Goal: Information Seeking & Learning: Find specific page/section

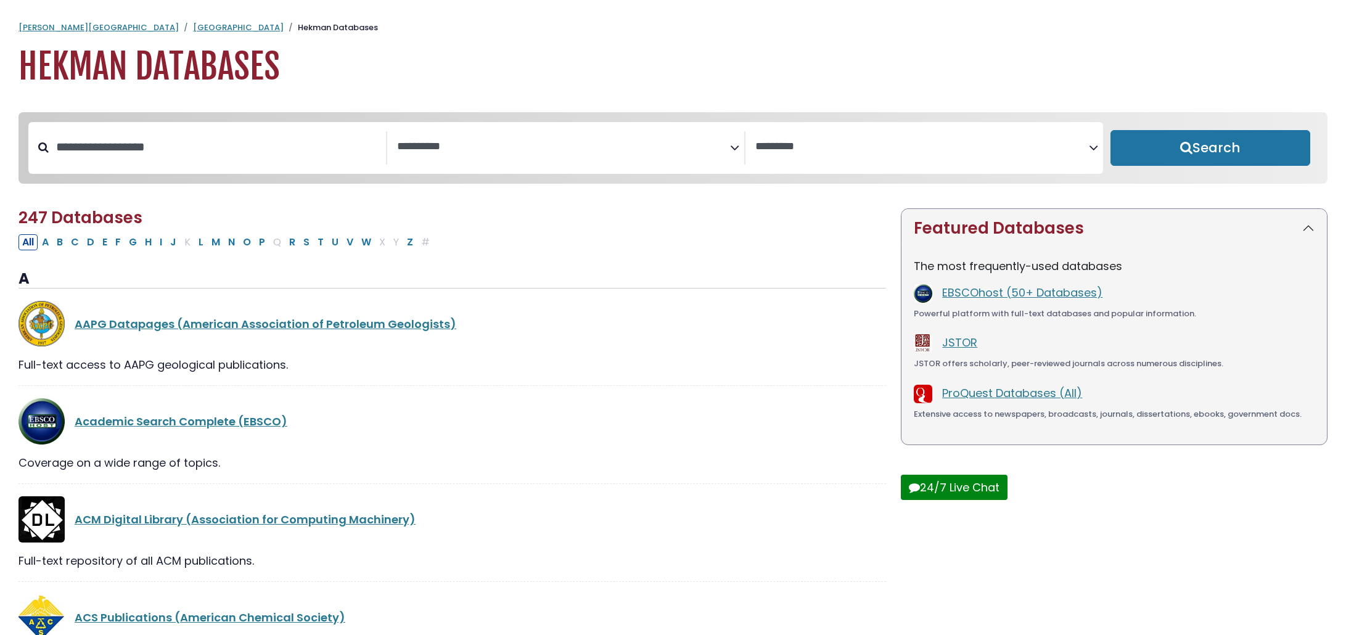
select select "Database Subject Filter"
select select "Database Vendors Filter"
click at [62, 245] on button "B" at bounding box center [60, 242] width 14 height 16
select select "Database Subject Filter"
select select "Database Vendors Filter"
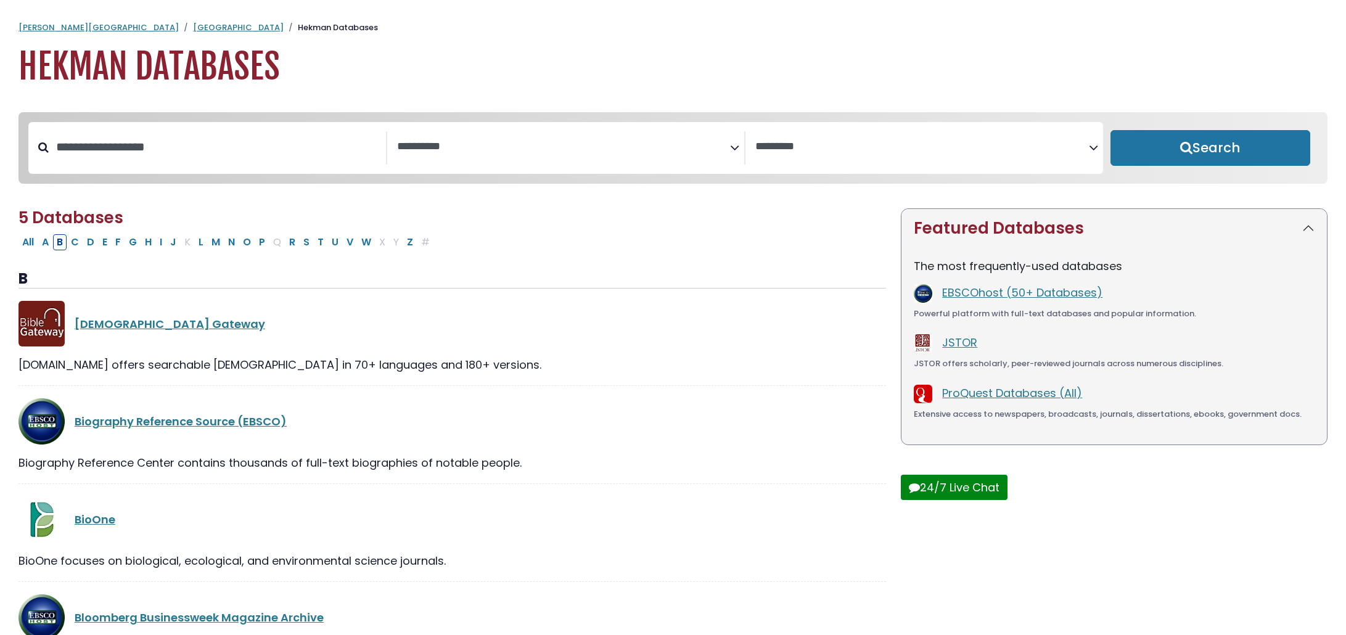
scroll to position [204, 0]
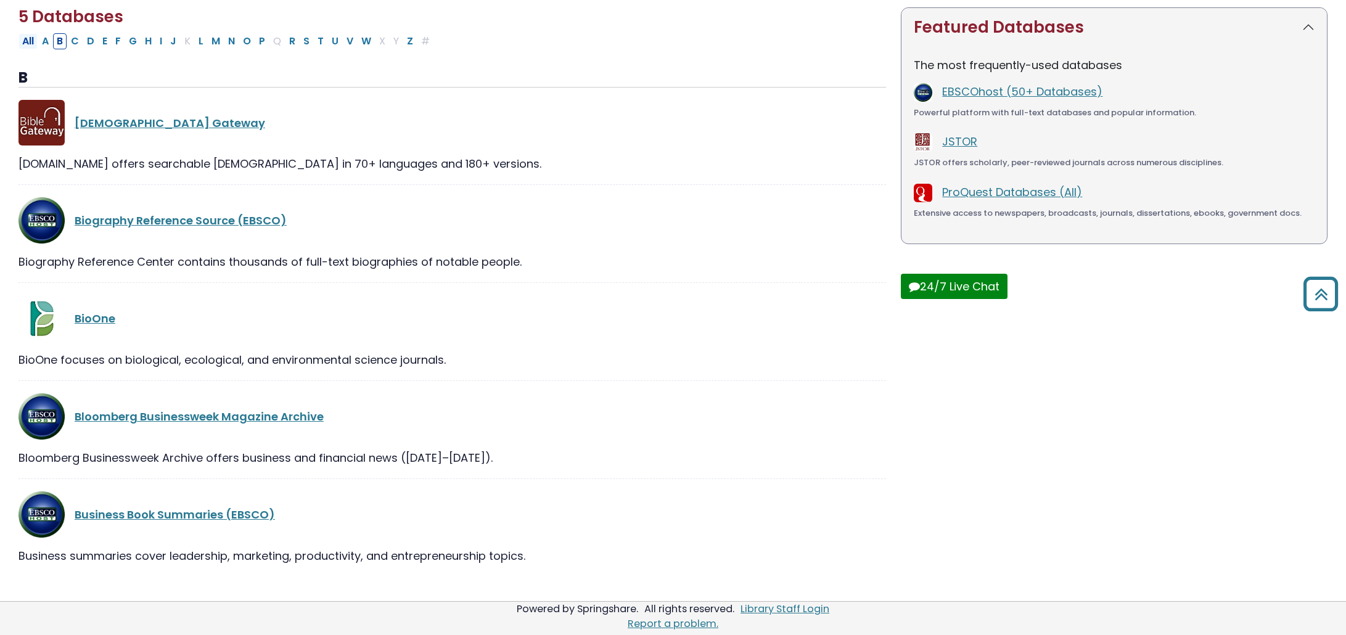
click at [24, 41] on button "All" at bounding box center [28, 41] width 19 height 16
select select "Database Subject Filter"
select select "Database Vendors Filter"
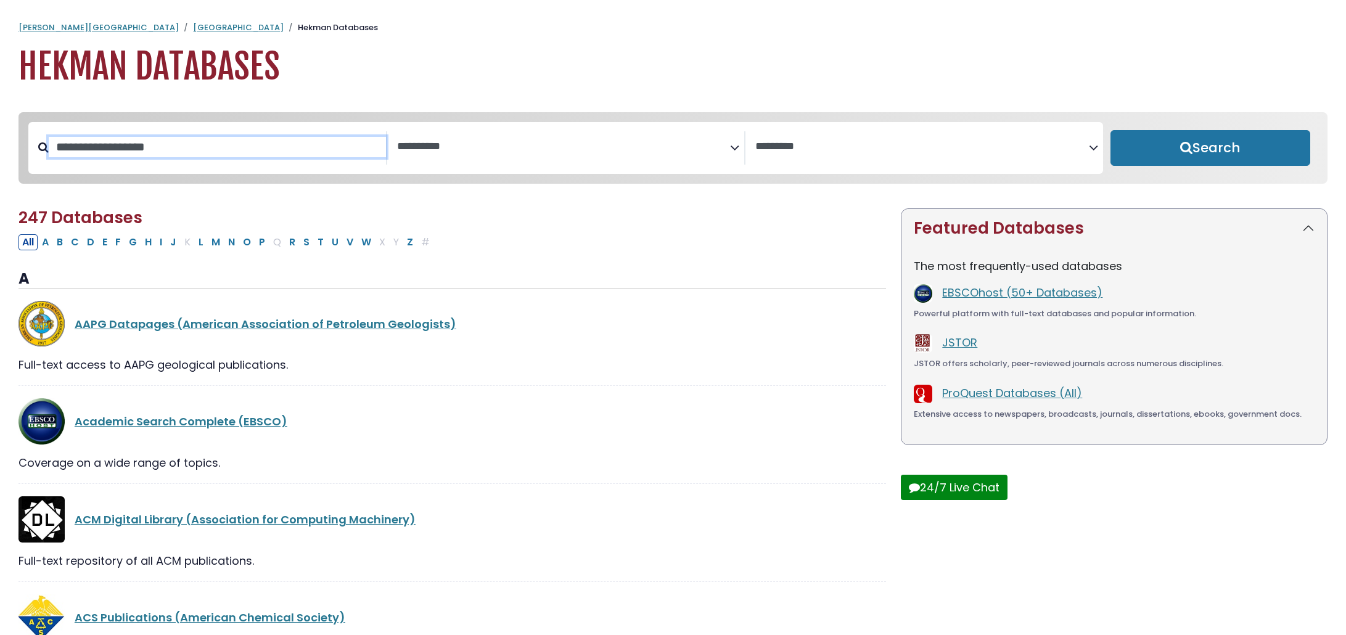
click at [229, 153] on input "Search database by title or keyword" at bounding box center [217, 147] width 337 height 20
paste input "**********"
type input "**********"
click at [1111, 130] on button "Search" at bounding box center [1211, 148] width 200 height 36
select select "Database Subject Filter"
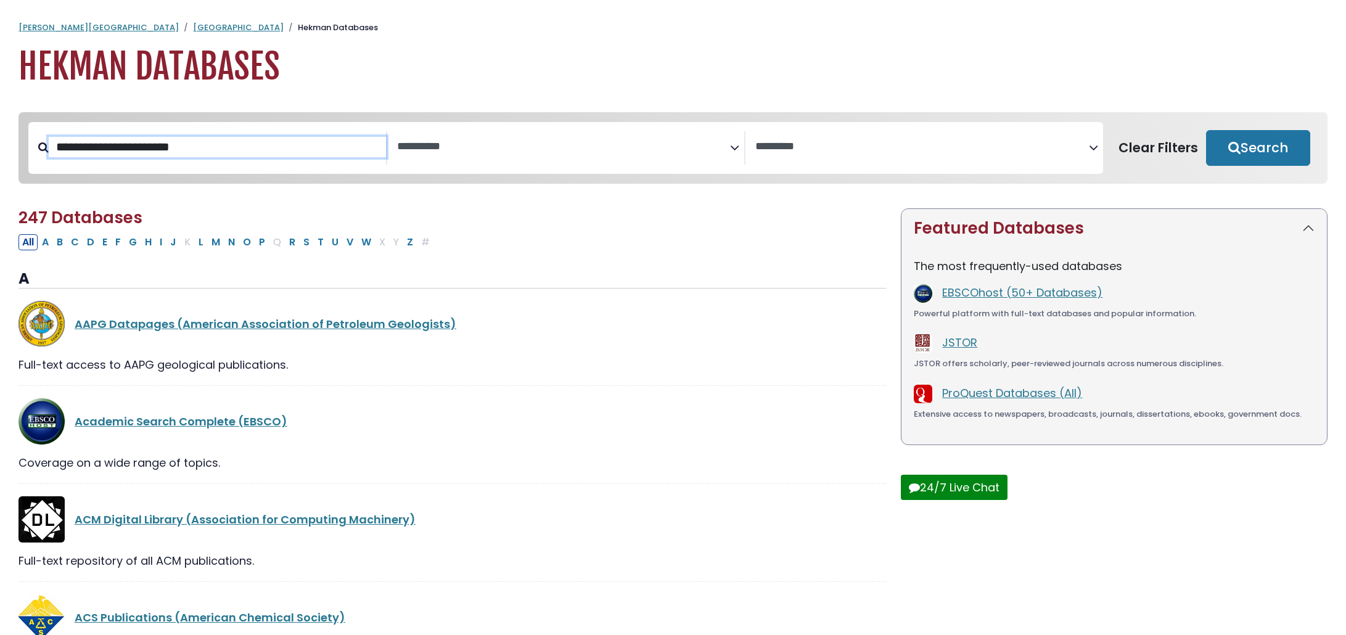
select select "Database Vendors Filter"
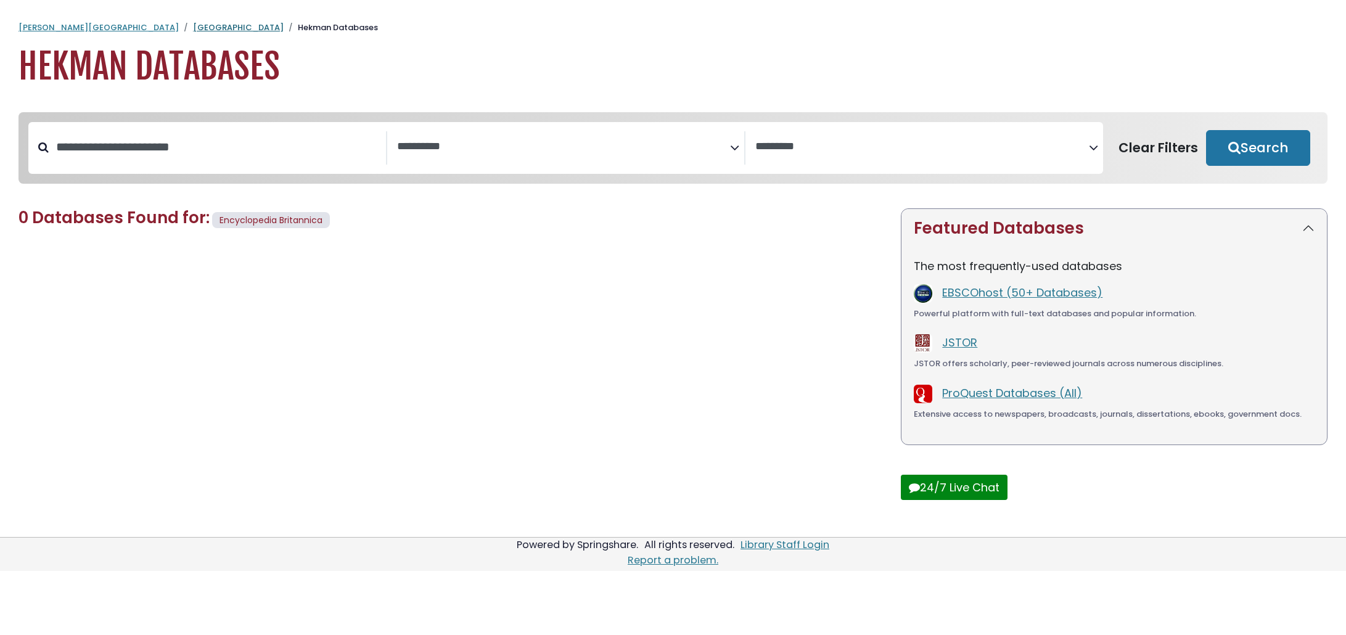
click at [193, 27] on link "[GEOGRAPHIC_DATA]" at bounding box center [238, 28] width 91 height 12
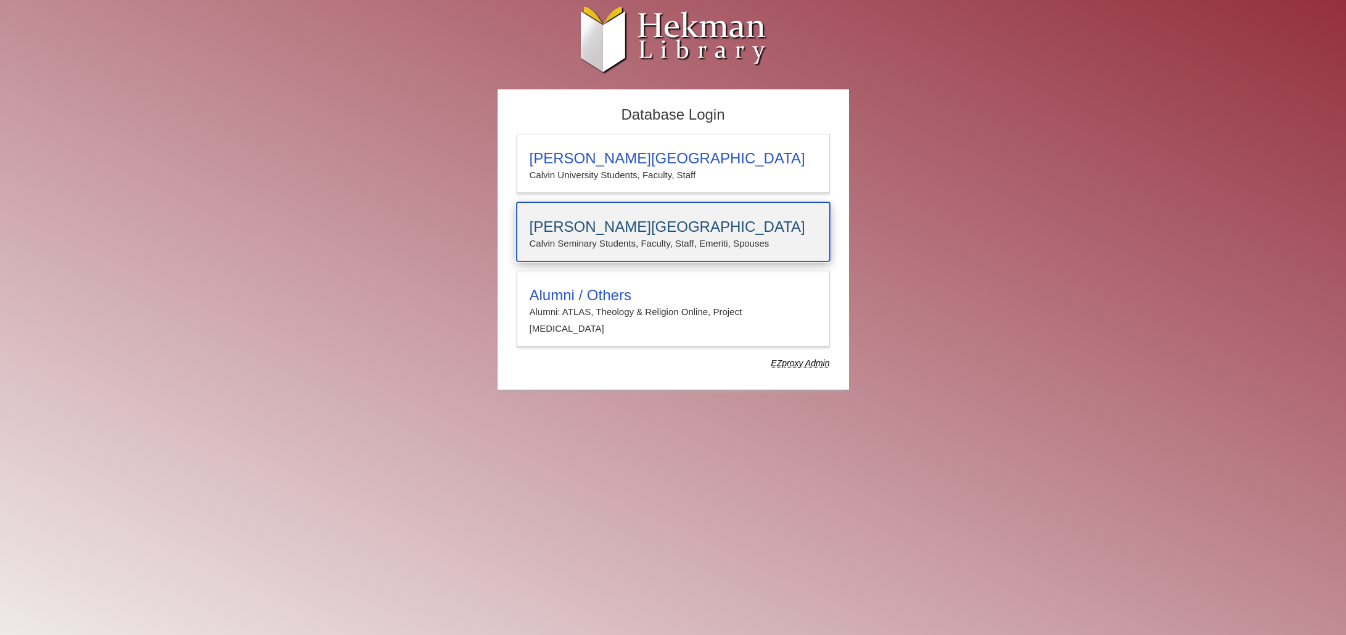
click at [658, 221] on h3 "[PERSON_NAME][GEOGRAPHIC_DATA]" at bounding box center [673, 226] width 287 height 17
